Goal: Find specific page/section: Find specific page/section

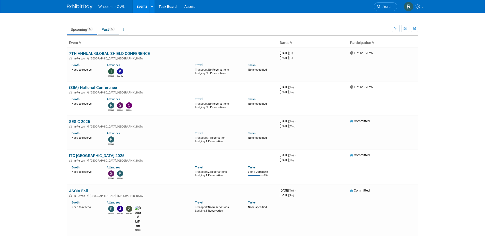
click at [107, 28] on link "Past 42" at bounding box center [108, 30] width 21 height 10
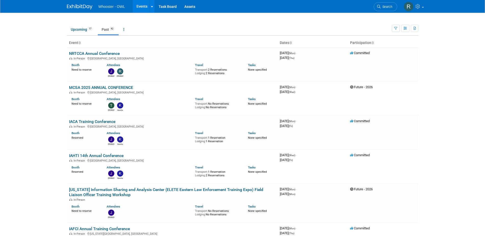
click at [109, 31] on link "Past 42" at bounding box center [108, 30] width 21 height 10
